Goal: Transaction & Acquisition: Purchase product/service

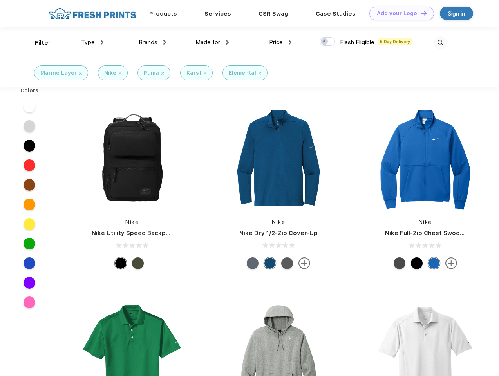
click at [399, 13] on link "Add your Logo Design Tool" at bounding box center [401, 14] width 65 height 14
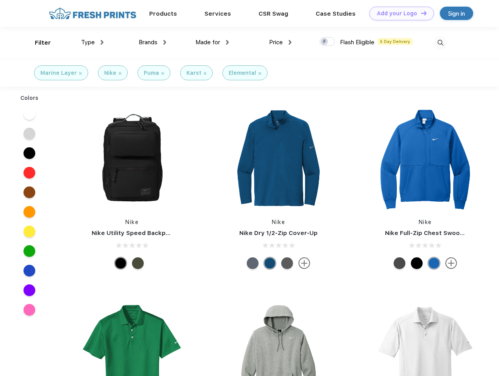
click at [0, 0] on div "Design Tool" at bounding box center [0, 0] width 0 height 0
click at [420, 13] on link "Add your Logo Design Tool" at bounding box center [401, 14] width 65 height 14
click at [38, 43] on div "Filter" at bounding box center [43, 42] width 16 height 9
click at [92, 42] on span "Type" at bounding box center [88, 42] width 14 height 7
click at [152, 42] on span "Brands" at bounding box center [148, 42] width 19 height 7
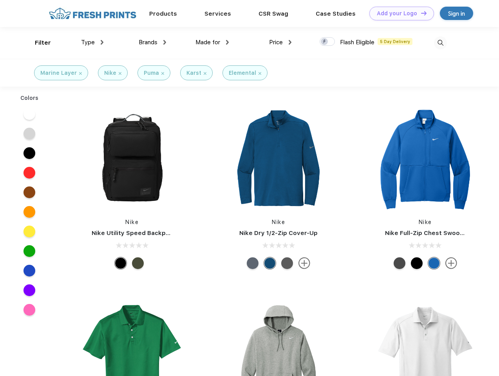
click at [212, 42] on span "Made for" at bounding box center [207, 42] width 25 height 7
click at [280, 42] on span "Price" at bounding box center [276, 42] width 14 height 7
click at [327, 42] on div at bounding box center [326, 41] width 15 height 9
click at [325, 42] on input "checkbox" at bounding box center [321, 39] width 5 height 5
click at [440, 43] on img at bounding box center [440, 42] width 13 height 13
